Goal: Information Seeking & Learning: Learn about a topic

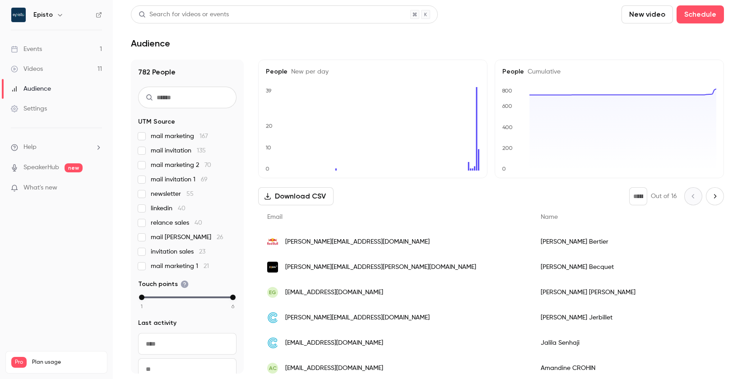
click at [45, 55] on link "Events 1" at bounding box center [56, 49] width 113 height 20
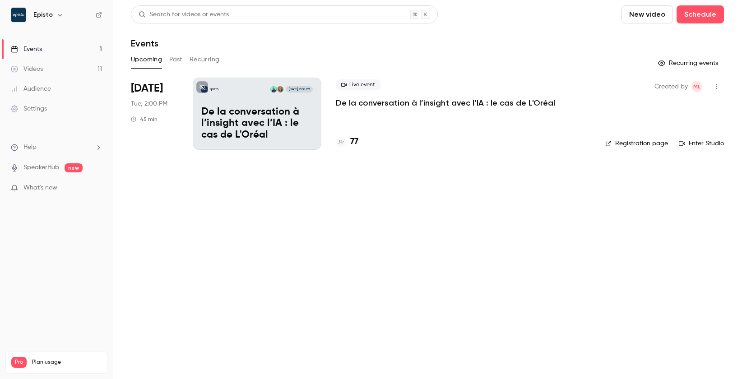
click at [177, 56] on button "Past" at bounding box center [175, 59] width 13 height 14
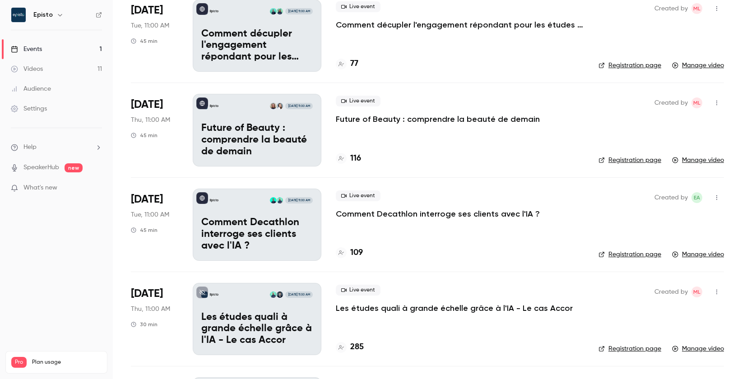
scroll to position [88, 0]
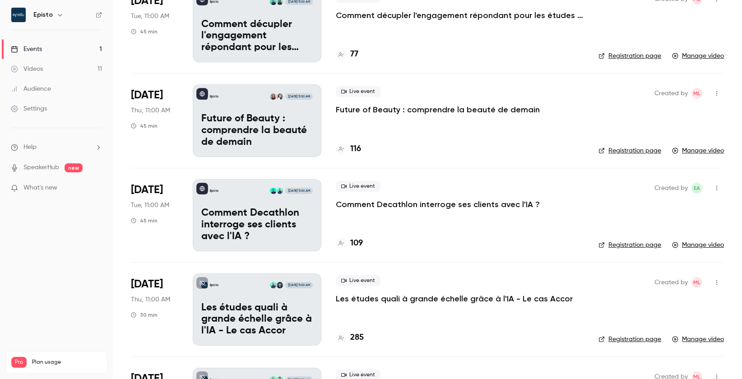
click at [298, 225] on p "Comment Decathlon interroge ses clients avec l'IA ?" at bounding box center [256, 225] width 111 height 35
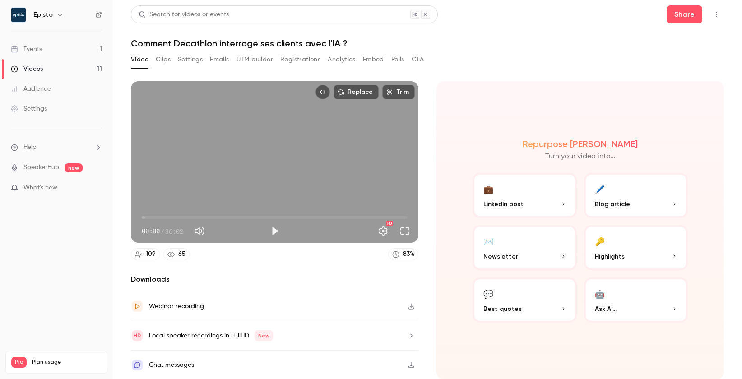
click at [162, 58] on button "Clips" at bounding box center [163, 59] width 15 height 14
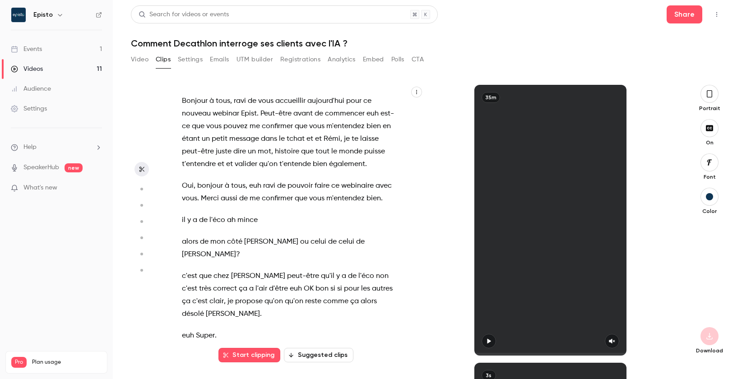
click at [141, 59] on button "Video" at bounding box center [140, 59] width 18 height 14
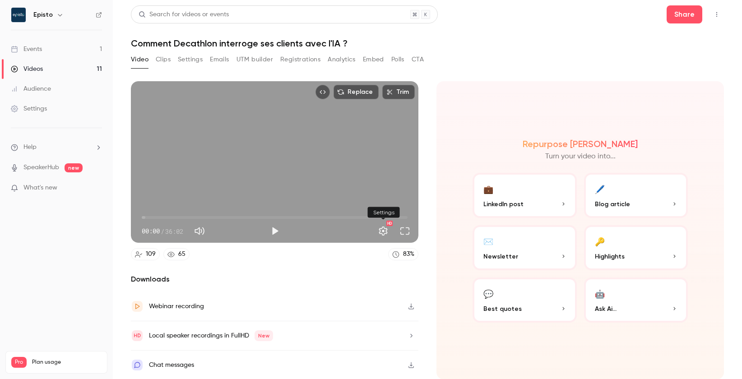
click at [384, 234] on button "Settings" at bounding box center [383, 231] width 18 height 18
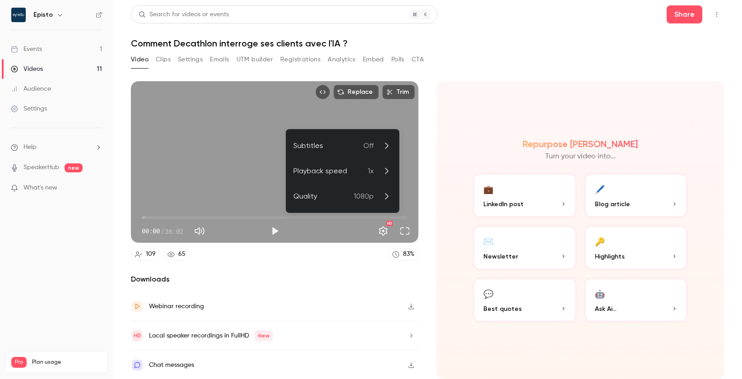
click at [385, 234] on div at bounding box center [371, 189] width 742 height 379
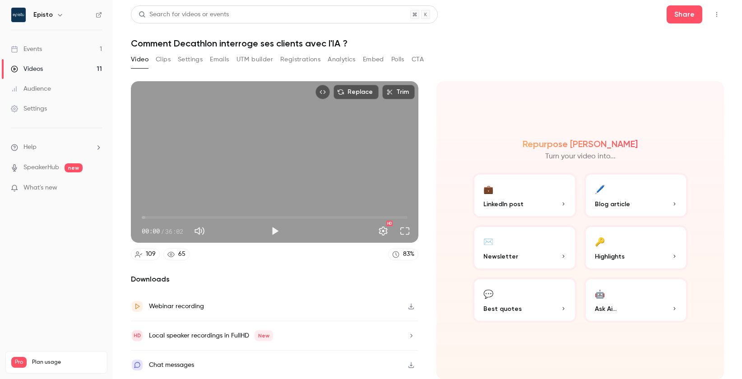
click at [408, 310] on icon "button" at bounding box center [411, 306] width 7 height 6
click at [268, 233] on button "Play" at bounding box center [275, 231] width 18 height 18
drag, startPoint x: 143, startPoint y: 217, endPoint x: 149, endPoint y: 217, distance: 5.9
click at [149, 217] on span "00:58" at bounding box center [149, 217] width 3 height 3
drag, startPoint x: 149, startPoint y: 217, endPoint x: 165, endPoint y: 217, distance: 15.8
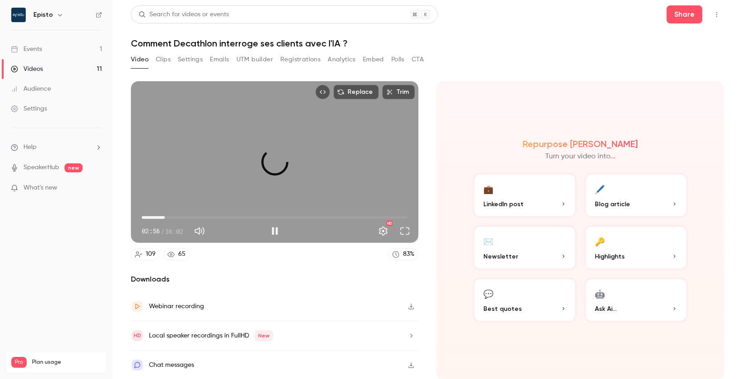
click at [165, 217] on span "03:07" at bounding box center [164, 217] width 3 height 3
type input "*****"
click at [276, 233] on button "Pause" at bounding box center [275, 231] width 18 height 18
click at [79, 51] on link "Events 1" at bounding box center [56, 49] width 113 height 20
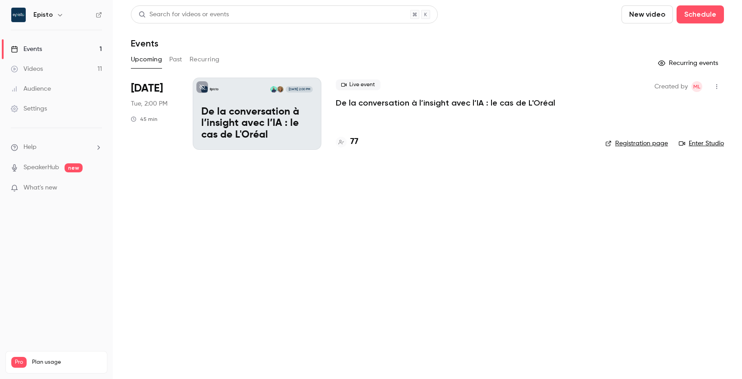
click at [181, 58] on button "Past" at bounding box center [175, 59] width 13 height 14
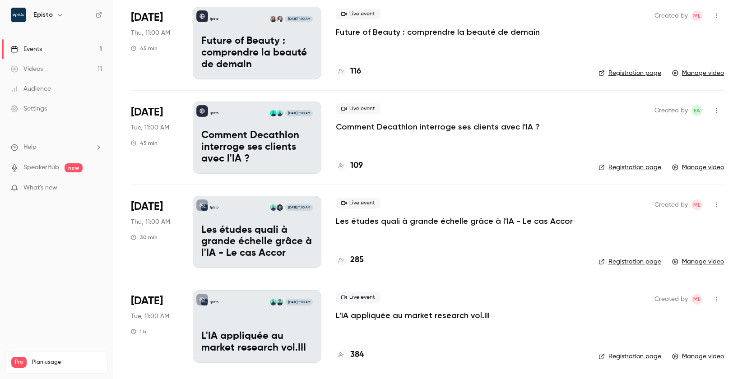
click at [265, 158] on p "Comment Decathlon interroge ses clients avec l'IA ?" at bounding box center [256, 147] width 111 height 35
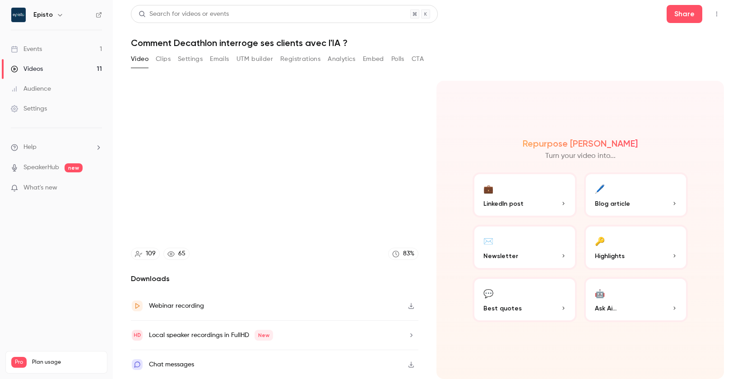
scroll to position [9, 0]
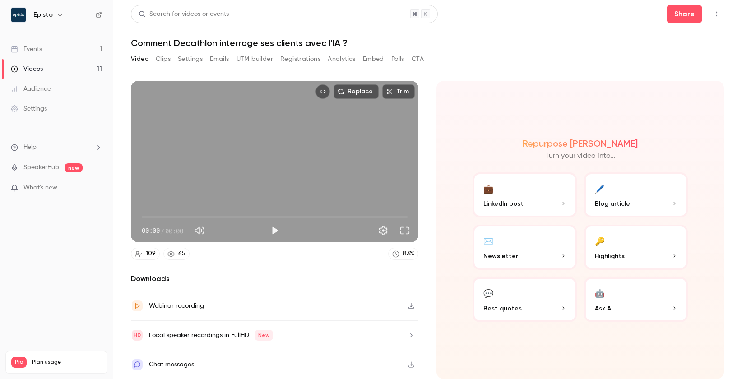
click at [166, 52] on button "Clips" at bounding box center [163, 59] width 15 height 14
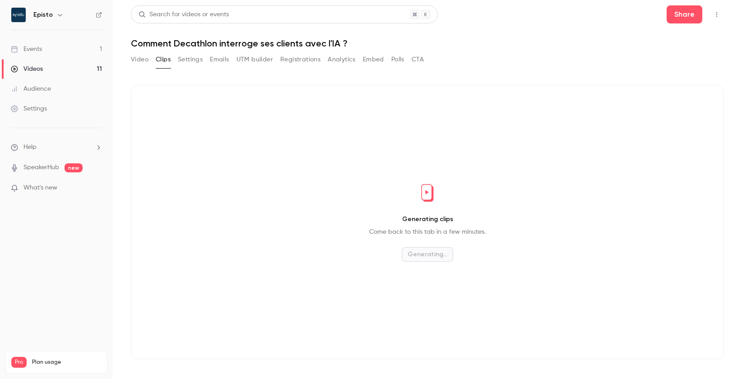
click at [193, 58] on button "Settings" at bounding box center [190, 59] width 25 height 14
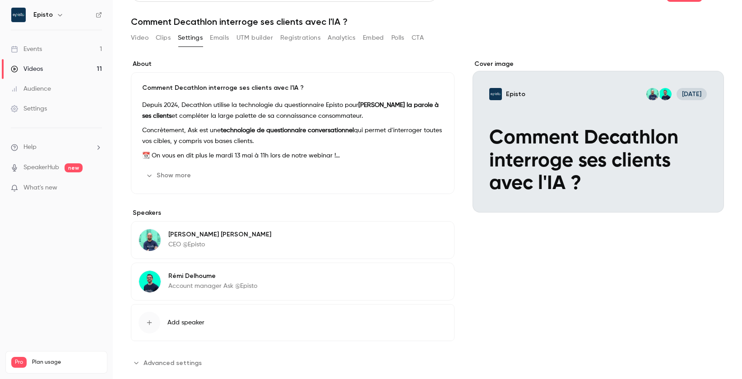
scroll to position [26, 0]
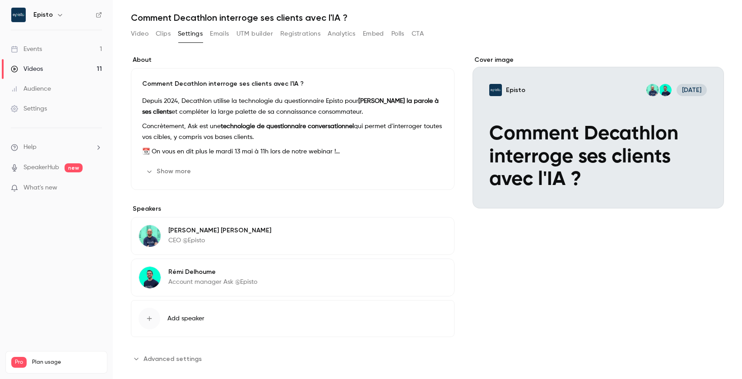
click at [221, 134] on p "Concrètement, Ask est une technologie de questionnaire conversationnel qui perm…" at bounding box center [292, 132] width 301 height 22
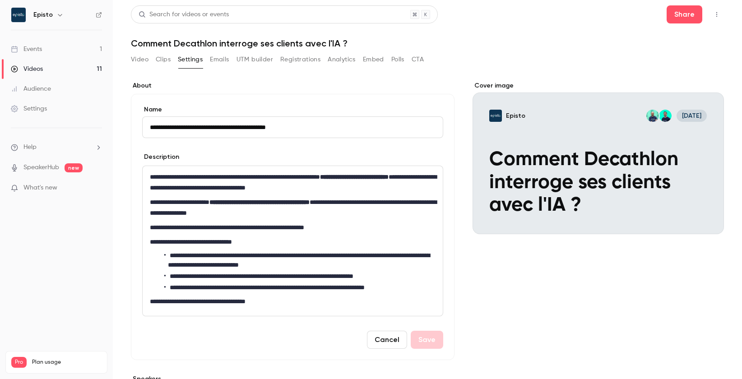
scroll to position [0, 0]
click at [86, 49] on link "Events 1" at bounding box center [56, 49] width 113 height 20
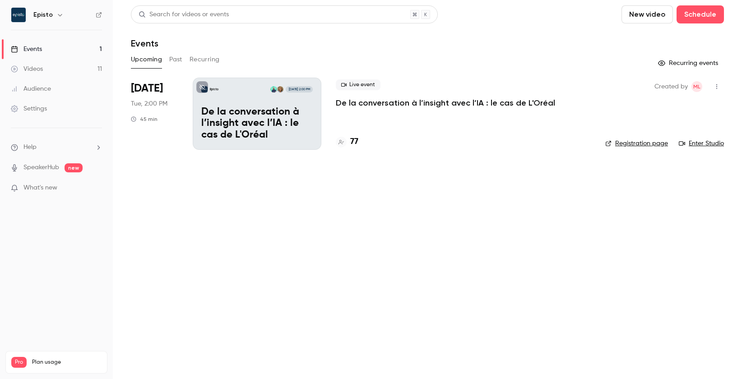
click at [175, 60] on button "Past" at bounding box center [175, 59] width 13 height 14
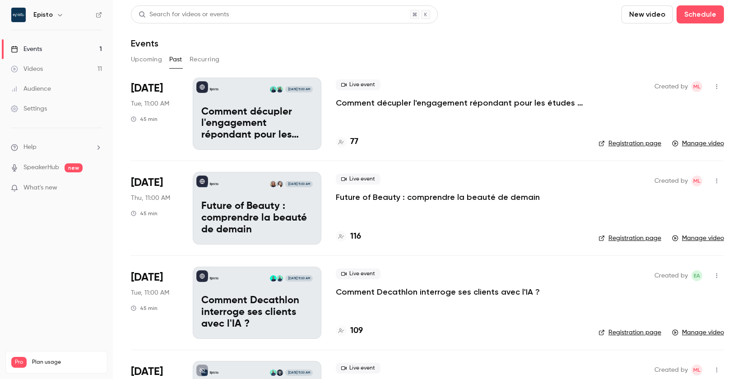
click at [285, 113] on p "Comment décupler l'engagement répondant pour les études banques & assurances" at bounding box center [256, 124] width 111 height 35
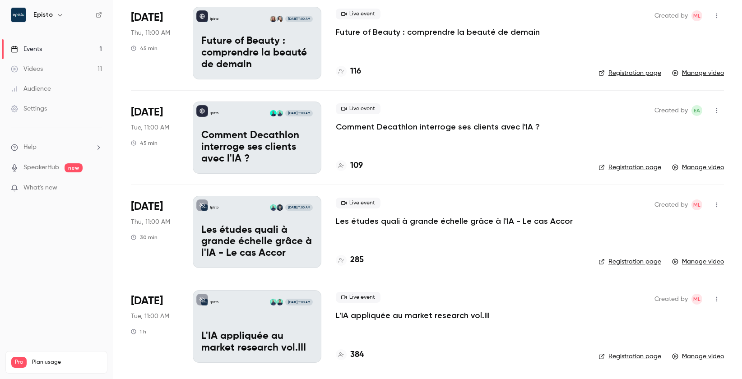
click at [315, 251] on div "Episto [DATE] 11:00 AM Les études quali à grande échelle grâce à l'IA - Le cas …" at bounding box center [257, 232] width 129 height 72
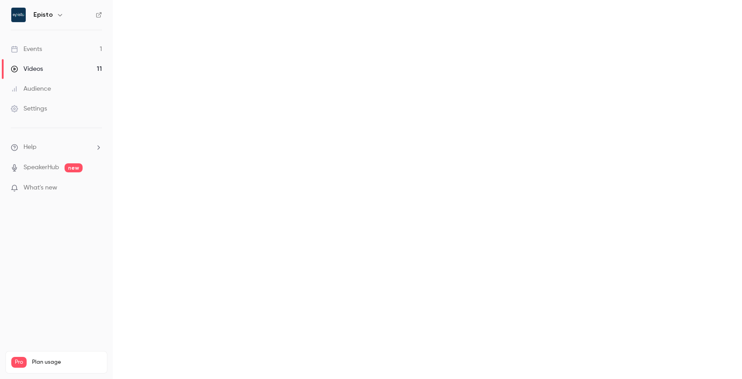
scroll to position [9, 0]
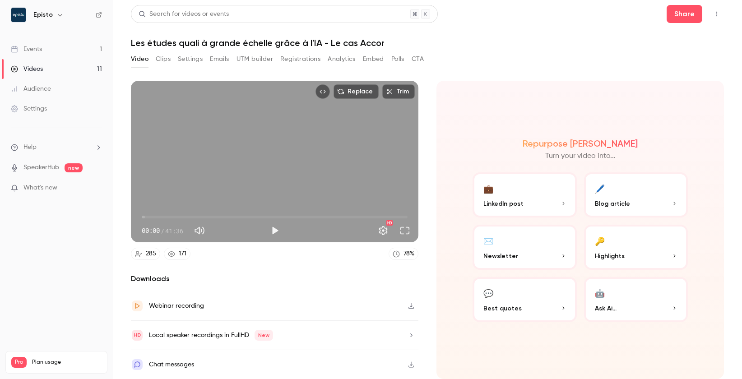
click at [191, 52] on button "Settings" at bounding box center [190, 59] width 25 height 14
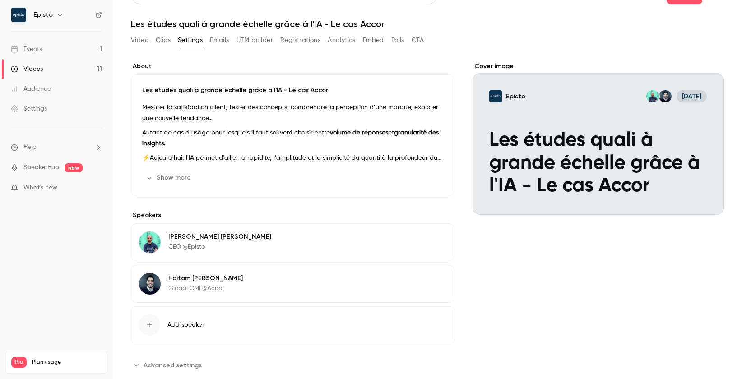
scroll to position [23, 0]
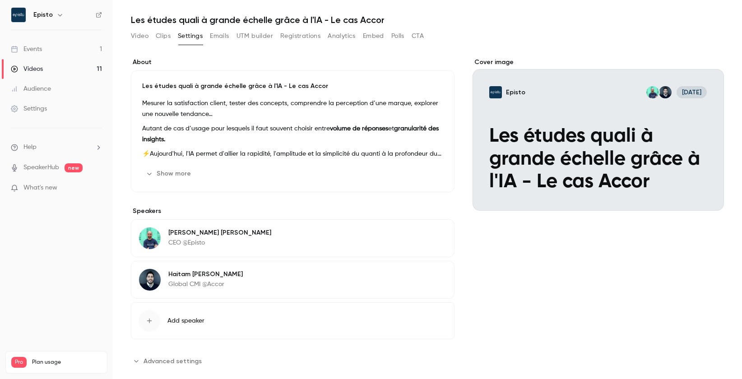
click at [203, 130] on p "Autant de cas d’usage pour lesquels il faut souvent choisir entre volume de rép…" at bounding box center [292, 134] width 301 height 22
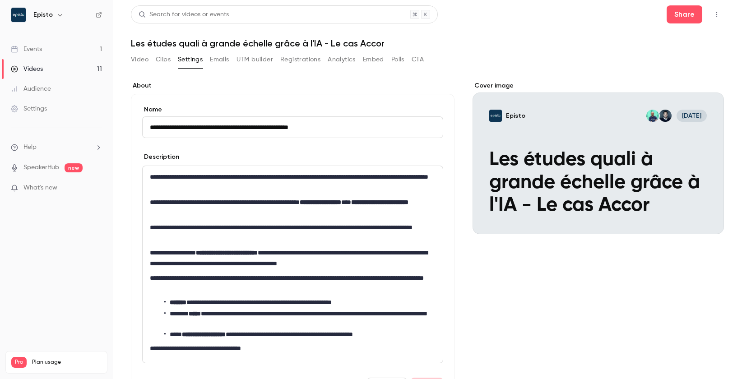
scroll to position [0, 0]
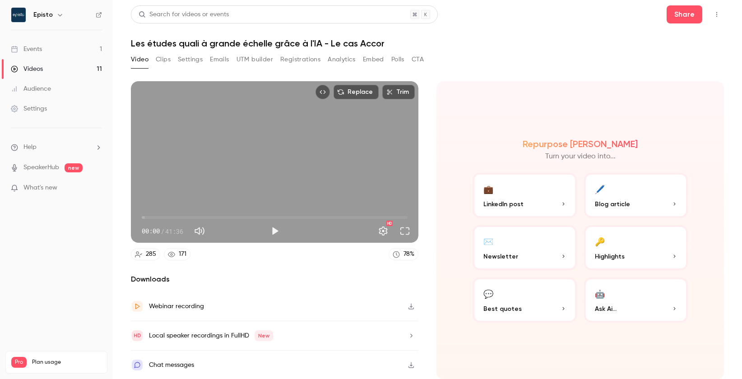
click at [193, 62] on button "Settings" at bounding box center [190, 59] width 25 height 14
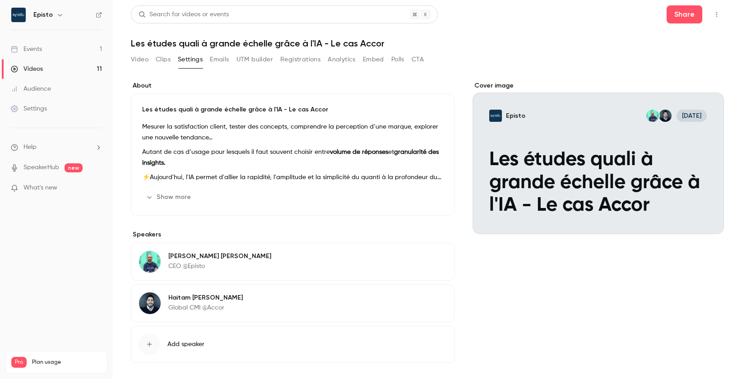
click at [227, 146] on div "Mesurer la satisfaction client, tester des concepts, comprendre la perception d…" at bounding box center [292, 151] width 301 height 61
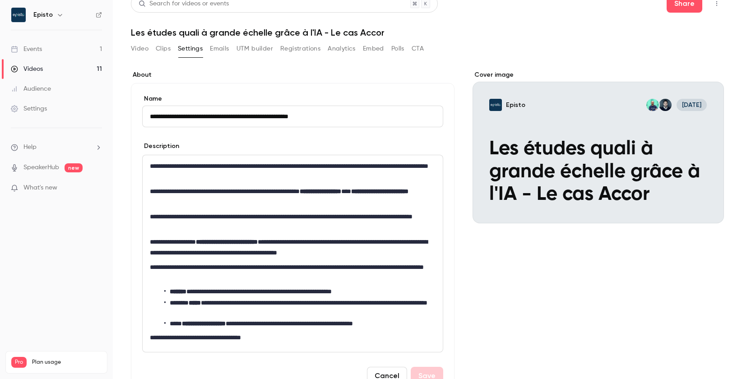
scroll to position [1, 0]
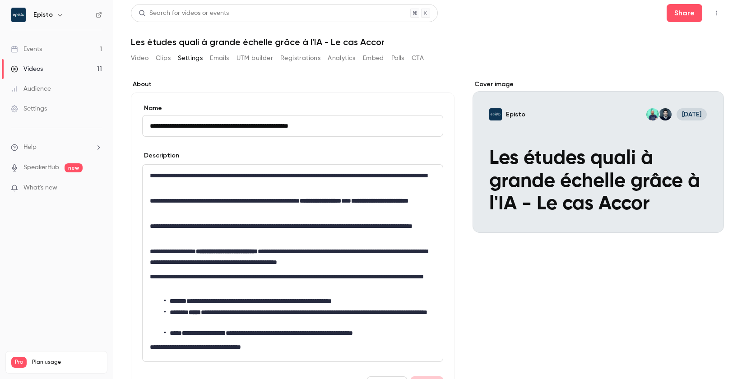
click at [137, 60] on button "Video" at bounding box center [140, 58] width 18 height 14
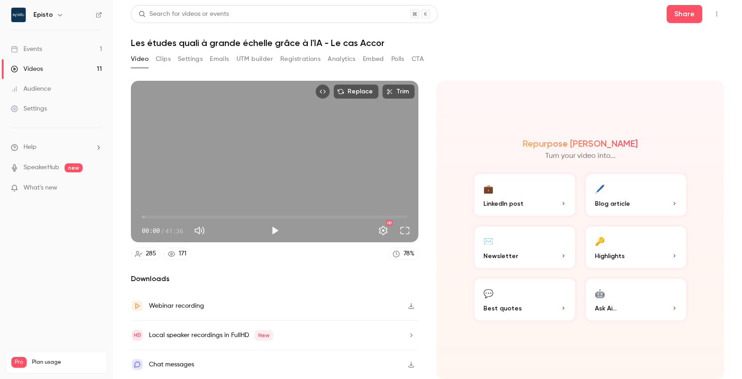
click at [411, 306] on icon "button" at bounding box center [411, 306] width 7 height 6
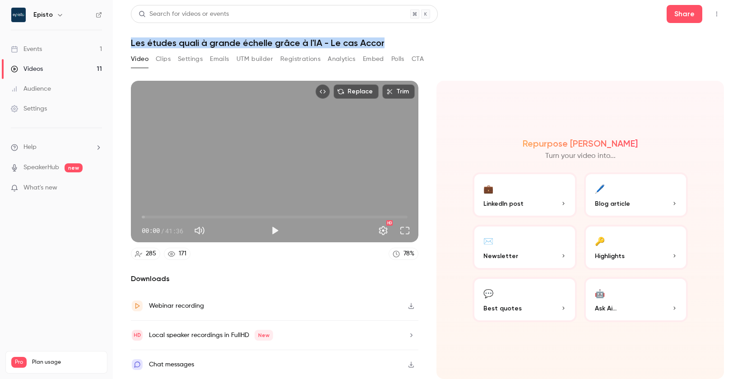
drag, startPoint x: 394, startPoint y: 43, endPoint x: 133, endPoint y: 42, distance: 260.9
click at [133, 42] on h1 "Les études quali à grande échelle grâce à l'IA - Le cas Accor" at bounding box center [427, 42] width 593 height 11
copy h1 "Les études quali à grande échelle grâce à l'IA - Le cas Accor"
click at [191, 58] on button "Settings" at bounding box center [190, 59] width 25 height 14
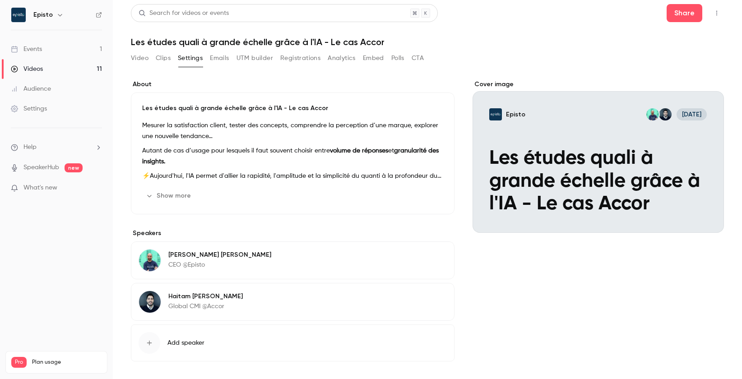
click at [201, 139] on p "Mesurer la satisfaction client, tester des concepts, comprendre la perception d…" at bounding box center [292, 131] width 301 height 22
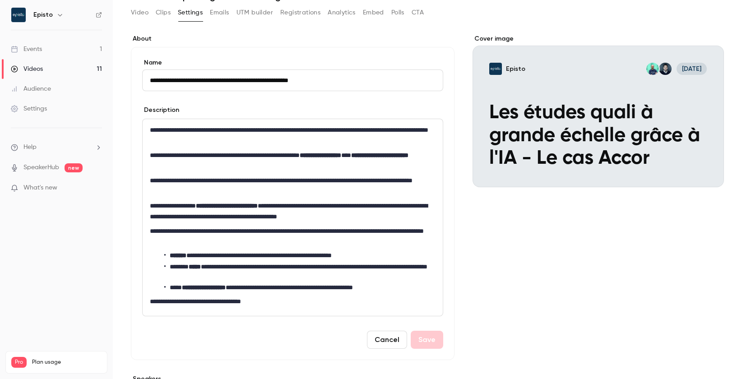
scroll to position [44, 0]
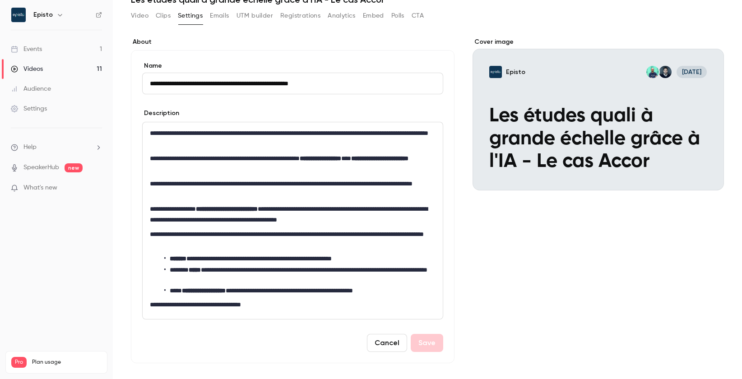
click at [214, 207] on strong "**********" at bounding box center [227, 209] width 62 height 6
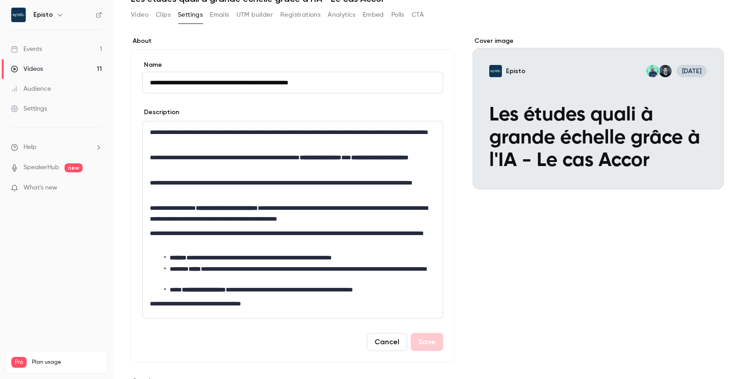
scroll to position [47, 0]
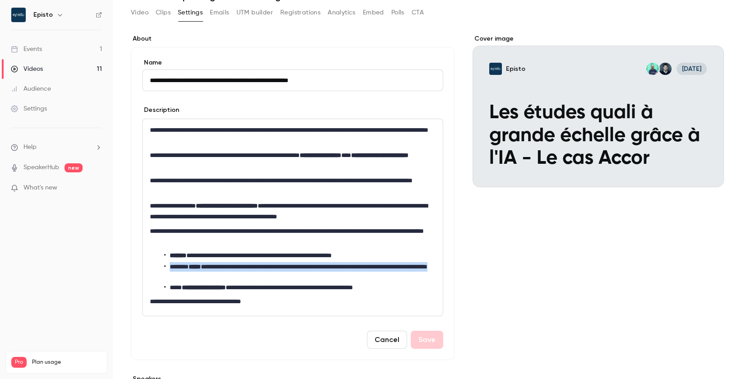
drag, startPoint x: 248, startPoint y: 276, endPoint x: 171, endPoint y: 266, distance: 77.4
click at [171, 266] on li "**********" at bounding box center [299, 271] width 271 height 19
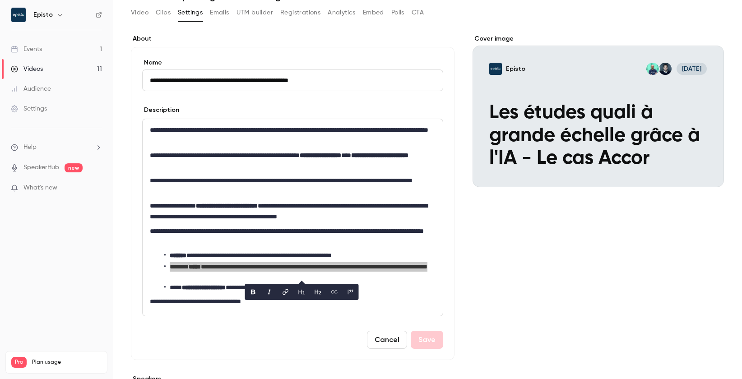
drag, startPoint x: 189, startPoint y: 200, endPoint x: 239, endPoint y: 276, distance: 90.9
click at [239, 276] on li "**********" at bounding box center [299, 271] width 271 height 19
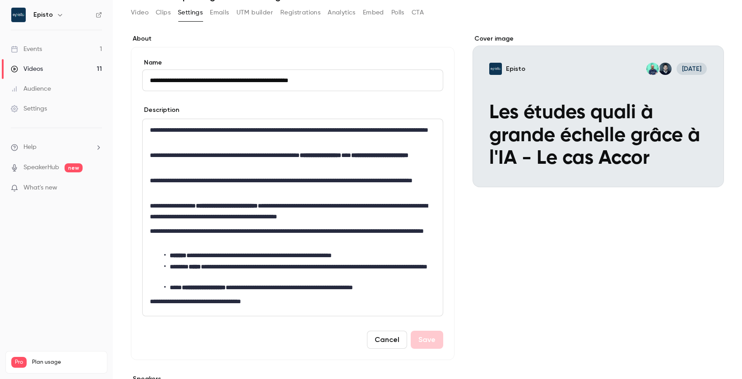
click at [246, 276] on li "**********" at bounding box center [299, 271] width 271 height 19
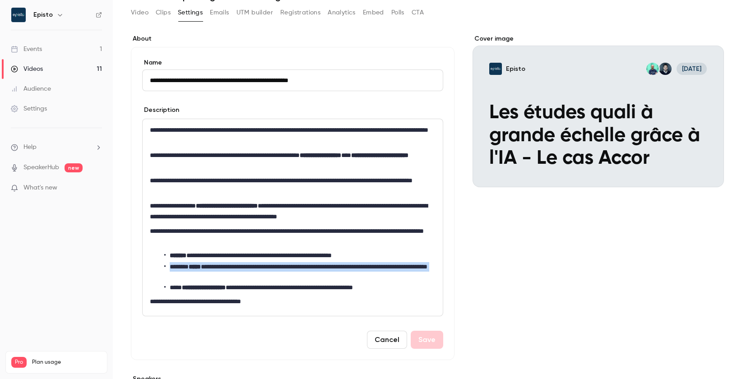
drag, startPoint x: 246, startPoint y: 276, endPoint x: 170, endPoint y: 266, distance: 76.0
click at [170, 266] on li "**********" at bounding box center [299, 271] width 271 height 19
copy li "**********"
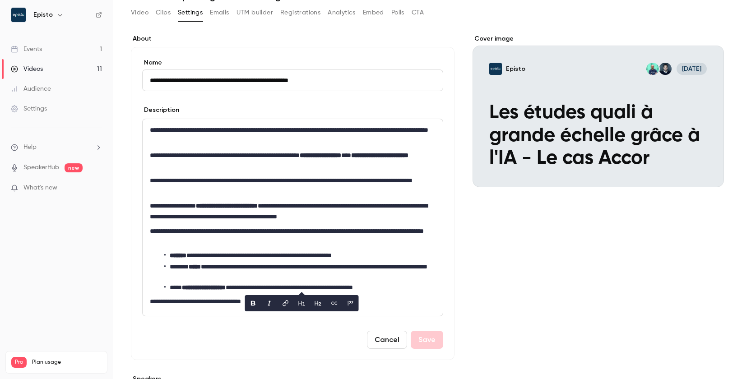
click at [185, 236] on p "**********" at bounding box center [293, 237] width 286 height 22
click at [70, 51] on link "Events 1" at bounding box center [56, 49] width 113 height 20
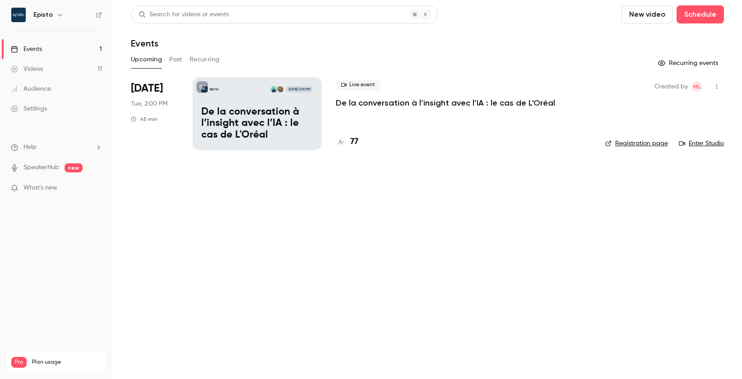
click at [176, 60] on button "Past" at bounding box center [175, 59] width 13 height 14
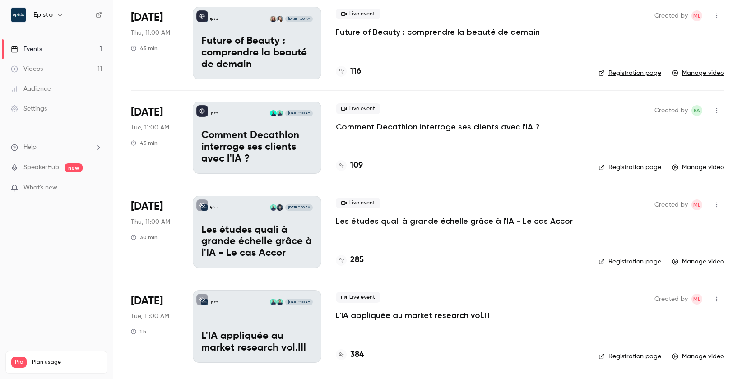
click at [376, 316] on p "L'IA appliquée au market research vol.III" at bounding box center [413, 315] width 154 height 11
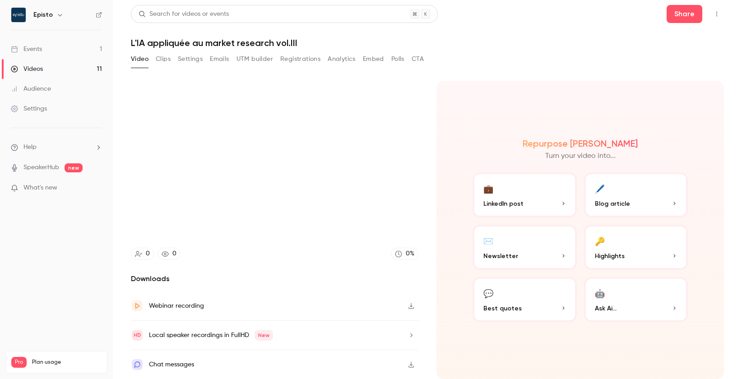
scroll to position [9, 0]
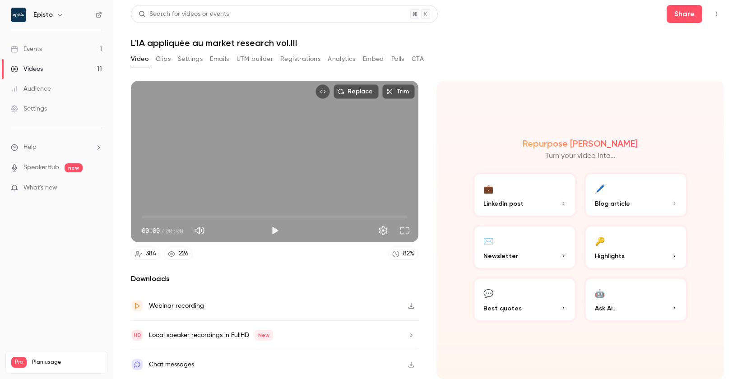
click at [189, 52] on button "Settings" at bounding box center [190, 59] width 25 height 14
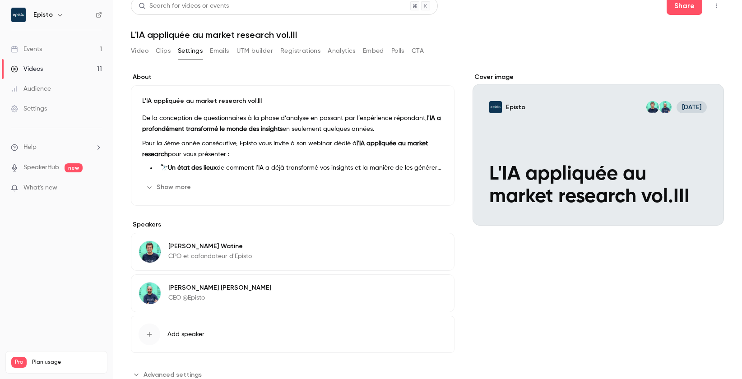
click at [229, 170] on li "🔭 Un état des lieux de comment l'IA a déjà transformé vos insights et la manièr…" at bounding box center [300, 167] width 287 height 9
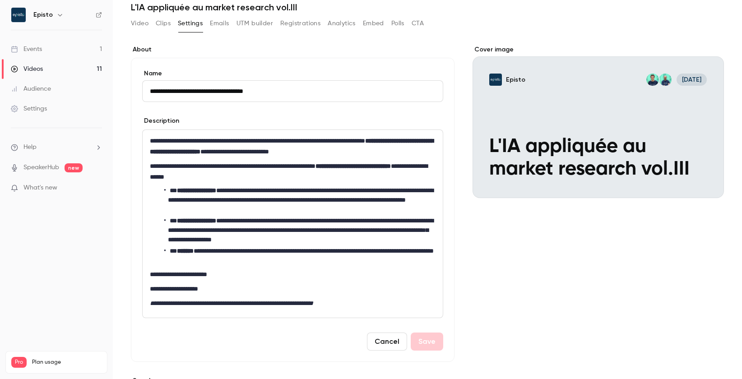
scroll to position [37, 0]
click at [244, 91] on input "**********" at bounding box center [292, 91] width 301 height 22
